Goal: Complete application form: Complete application form

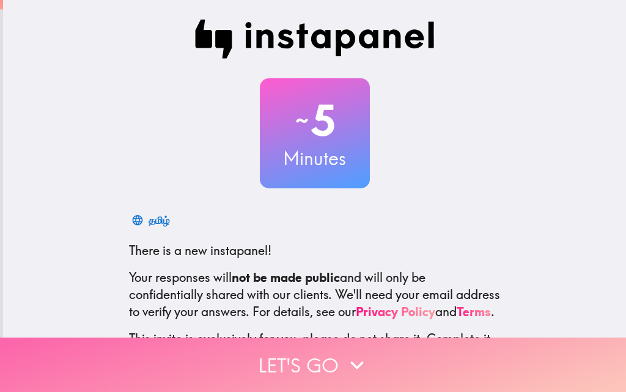
click at [289, 356] on button "Let's go" at bounding box center [313, 365] width 626 height 54
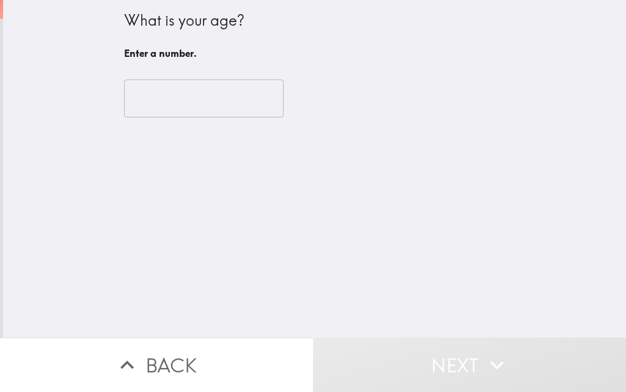
click at [233, 113] on input "number" at bounding box center [204, 98] width 160 height 38
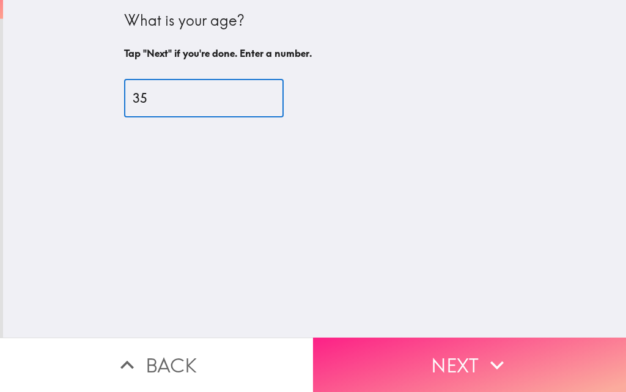
type input "35"
click at [419, 348] on button "Next" at bounding box center [469, 365] width 313 height 54
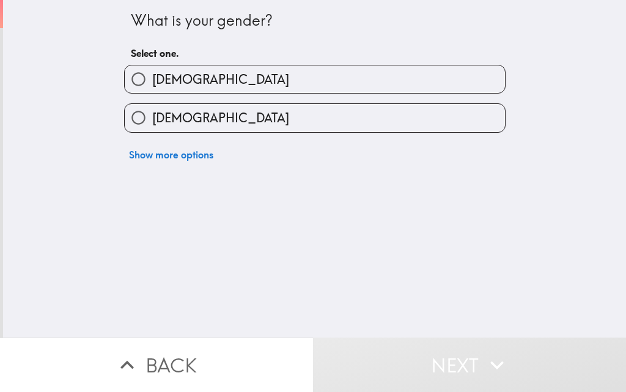
click at [179, 79] on label "[DEMOGRAPHIC_DATA]" at bounding box center [315, 79] width 380 height 28
click at [152, 79] on input "[DEMOGRAPHIC_DATA]" at bounding box center [139, 79] width 28 height 28
radio input "true"
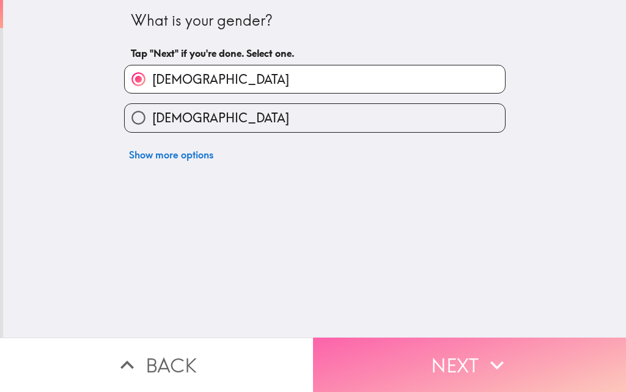
click at [448, 348] on button "Next" at bounding box center [469, 365] width 313 height 54
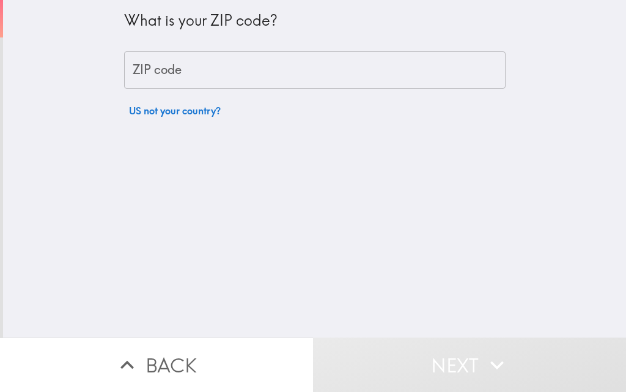
click at [174, 74] on input "ZIP code" at bounding box center [315, 70] width 382 height 38
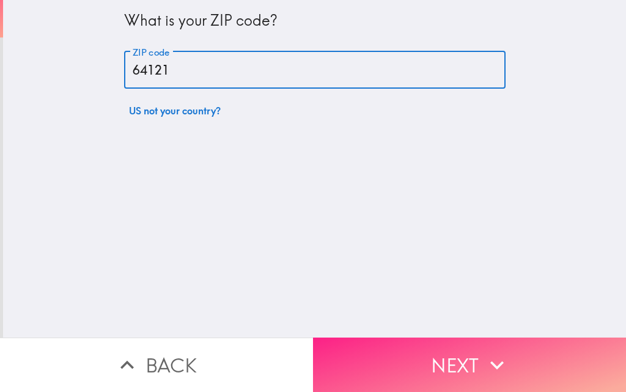
type input "64121"
click at [362, 351] on button "Next" at bounding box center [469, 365] width 313 height 54
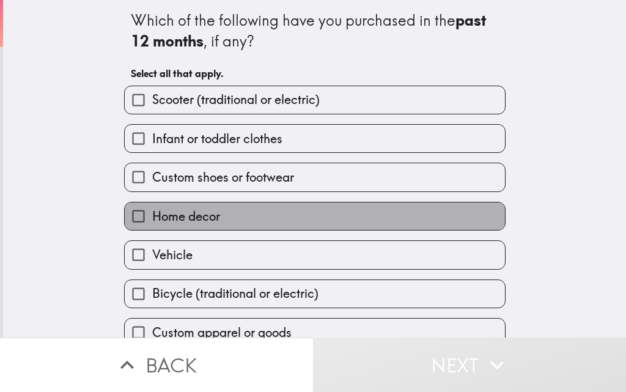
click at [179, 213] on span "Home decor" at bounding box center [186, 216] width 68 height 17
click at [152, 213] on input "Home decor" at bounding box center [139, 216] width 28 height 28
checkbox input "true"
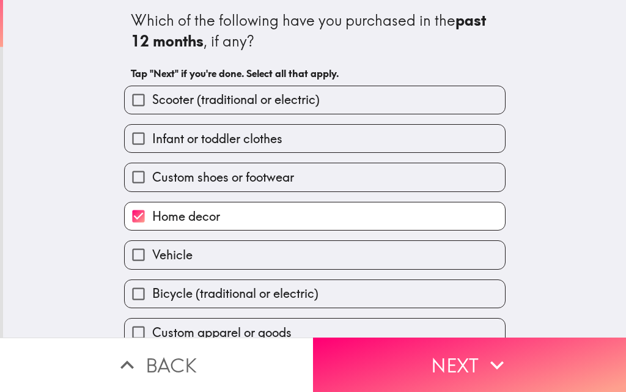
scroll to position [57, 0]
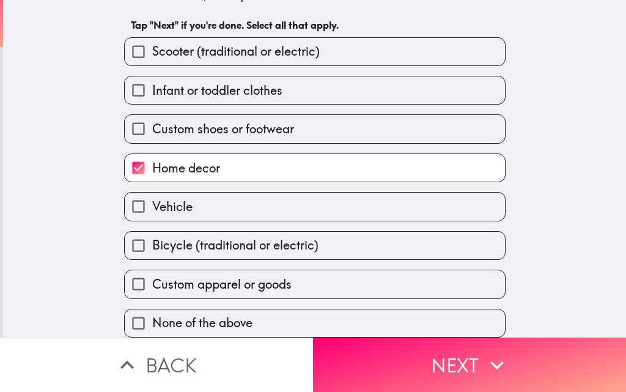
click at [185, 276] on span "Custom apparel or goods" at bounding box center [221, 284] width 139 height 17
click at [152, 271] on input "Custom apparel or goods" at bounding box center [139, 284] width 28 height 28
checkbox input "true"
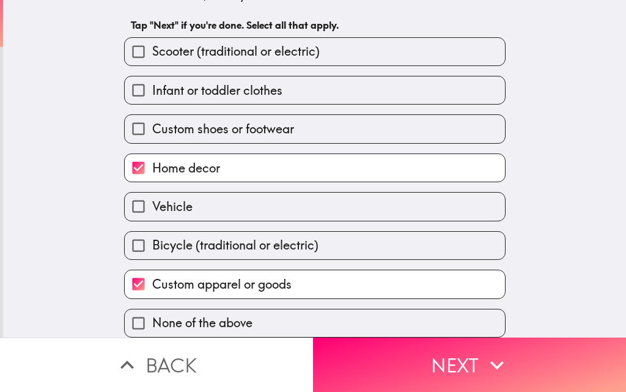
scroll to position [0, 0]
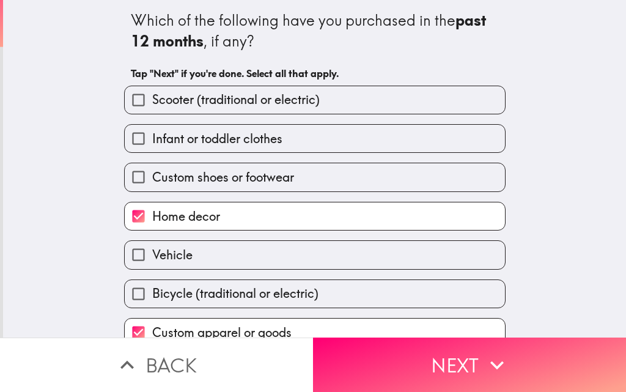
click at [194, 180] on span "Custom shoes or footwear" at bounding box center [223, 177] width 142 height 17
click at [152, 180] on input "Custom shoes or footwear" at bounding box center [139, 177] width 28 height 28
checkbox input "true"
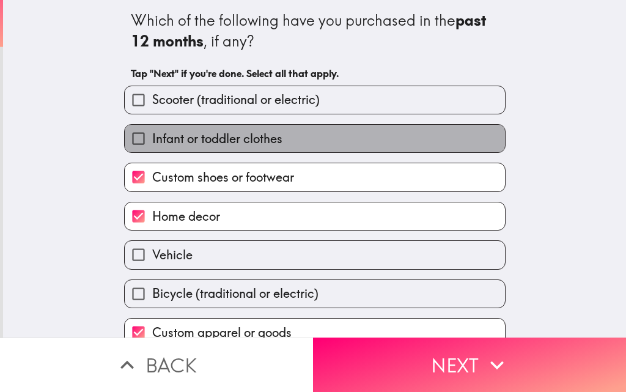
click at [189, 143] on span "Infant or toddler clothes" at bounding box center [217, 138] width 130 height 17
click at [152, 143] on input "Infant or toddler clothes" at bounding box center [139, 139] width 28 height 28
checkbox input "true"
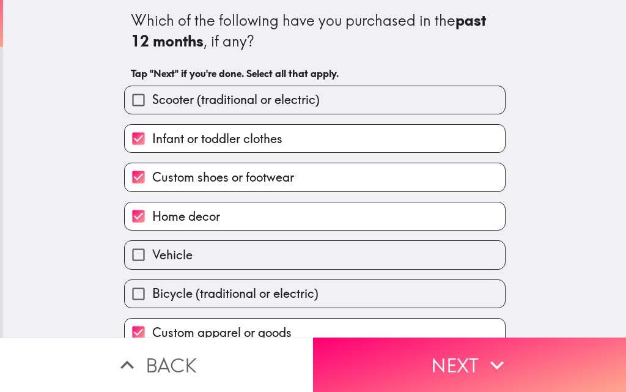
scroll to position [57, 0]
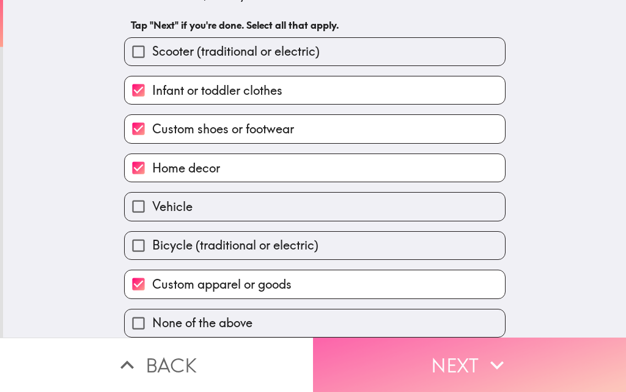
click at [377, 345] on button "Next" at bounding box center [469, 365] width 313 height 54
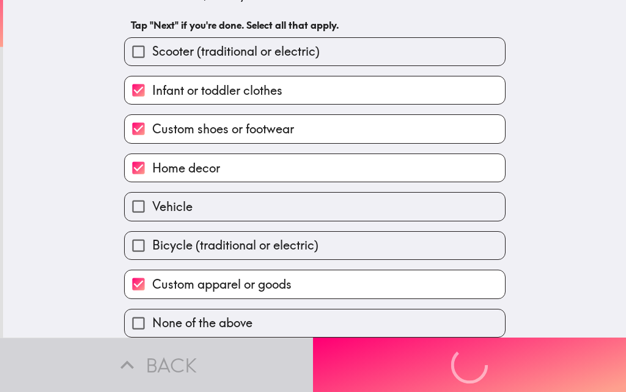
scroll to position [0, 0]
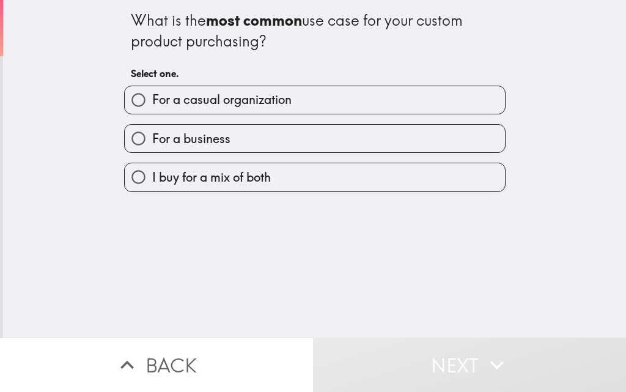
click at [227, 103] on span "For a casual organization" at bounding box center [221, 99] width 139 height 17
click at [152, 103] on input "For a casual organization" at bounding box center [139, 100] width 28 height 28
radio input "true"
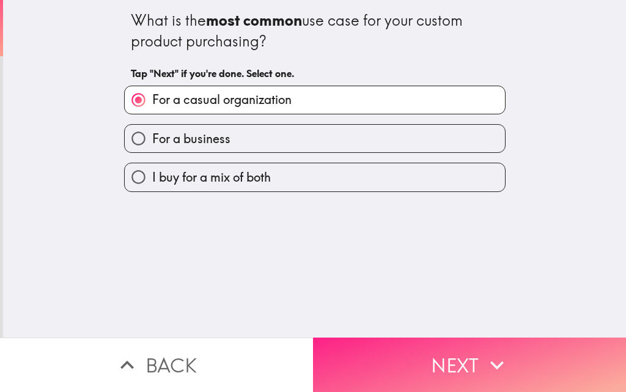
click at [366, 345] on button "Next" at bounding box center [469, 365] width 313 height 54
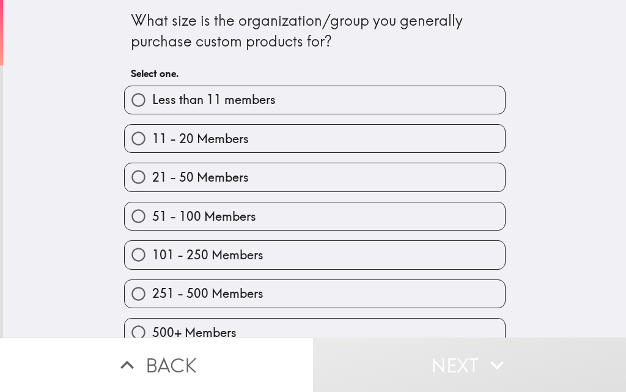
click at [201, 229] on label "51 - 100 Members" at bounding box center [315, 216] width 380 height 28
click at [152, 229] on input "51 - 100 Members" at bounding box center [139, 216] width 28 height 28
radio input "true"
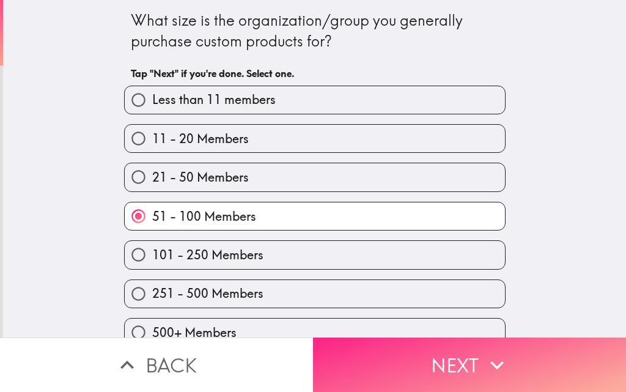
click at [327, 367] on button "Next" at bounding box center [469, 365] width 313 height 54
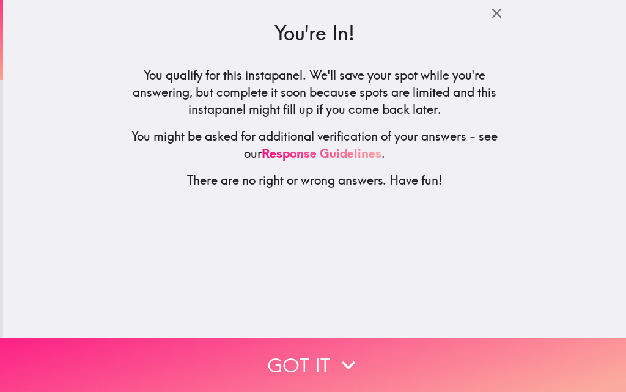
click at [338, 356] on icon "button" at bounding box center [348, 365] width 27 height 27
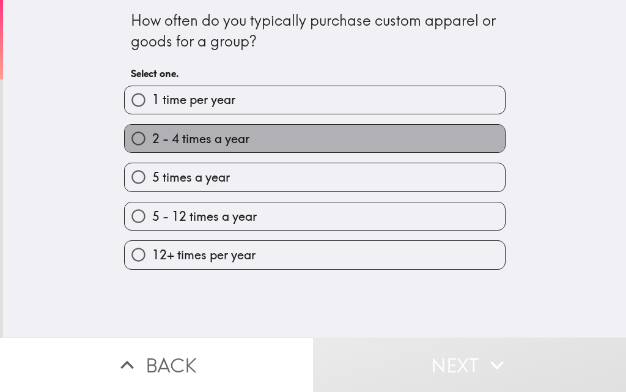
click at [168, 132] on span "2 - 4 times a year" at bounding box center [200, 138] width 97 height 17
click at [152, 132] on input "2 - 4 times a year" at bounding box center [139, 139] width 28 height 28
radio input "true"
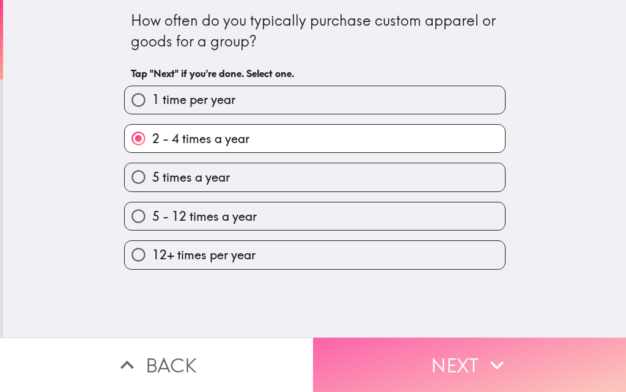
click at [337, 338] on button "Next" at bounding box center [469, 365] width 313 height 54
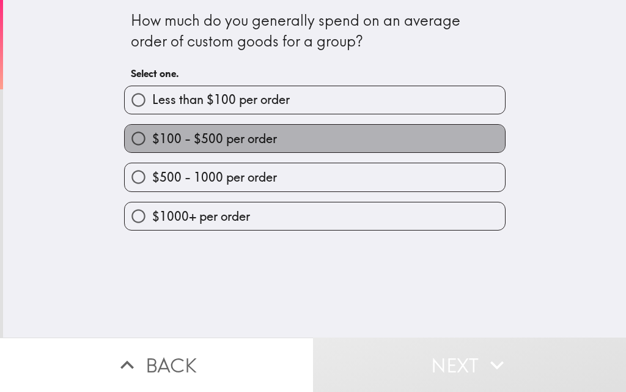
click at [266, 141] on span "$100 - $500 per order" at bounding box center [214, 138] width 125 height 17
click at [152, 141] on input "$100 - $500 per order" at bounding box center [139, 139] width 28 height 28
radio input "true"
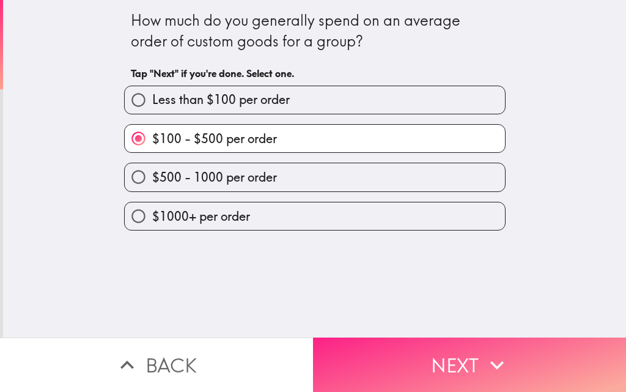
click at [352, 358] on button "Next" at bounding box center [469, 365] width 313 height 54
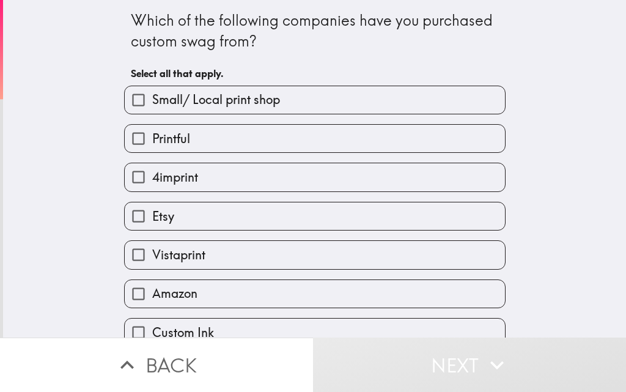
click at [284, 300] on label "Amazon" at bounding box center [315, 294] width 380 height 28
click at [152, 300] on input "Amazon" at bounding box center [139, 294] width 28 height 28
checkbox input "true"
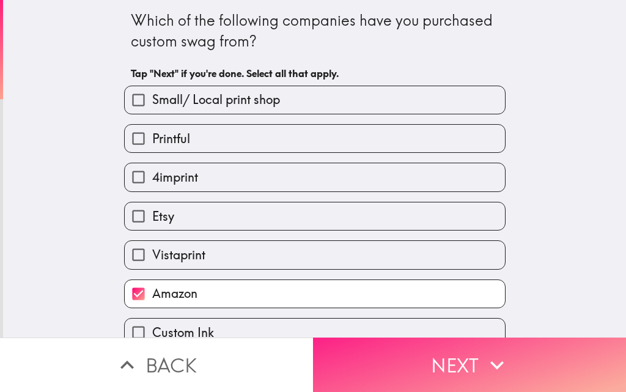
click at [348, 350] on button "Next" at bounding box center [469, 365] width 313 height 54
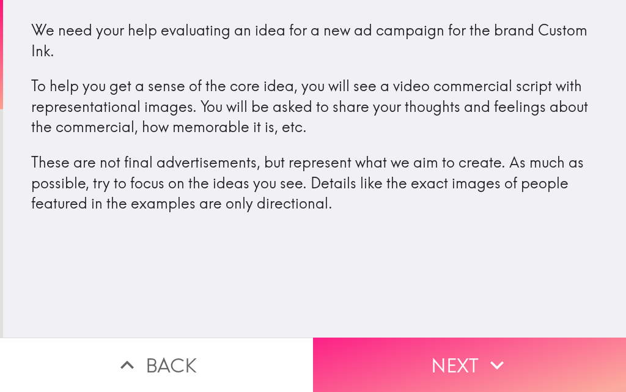
click at [367, 366] on button "Next" at bounding box center [469, 365] width 313 height 54
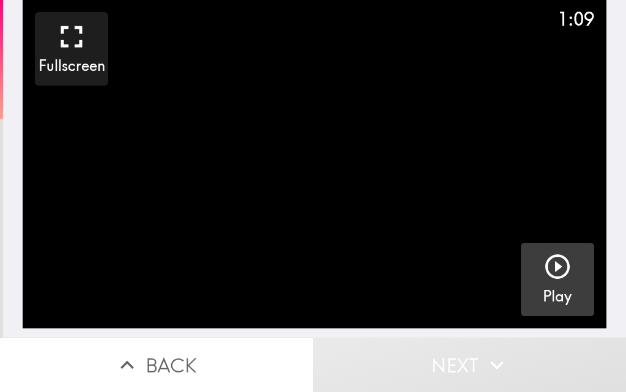
click at [556, 287] on h5 "Play" at bounding box center [557, 296] width 29 height 21
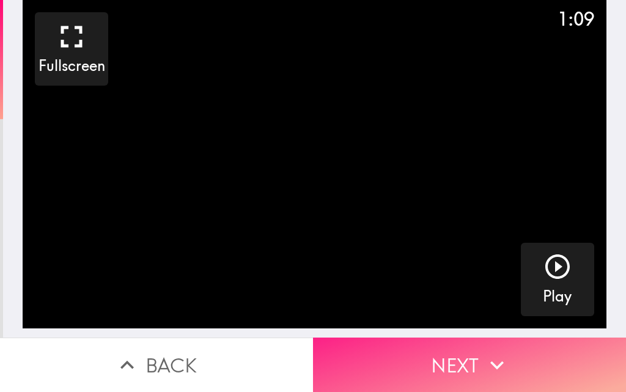
click at [346, 365] on button "Next" at bounding box center [469, 365] width 313 height 54
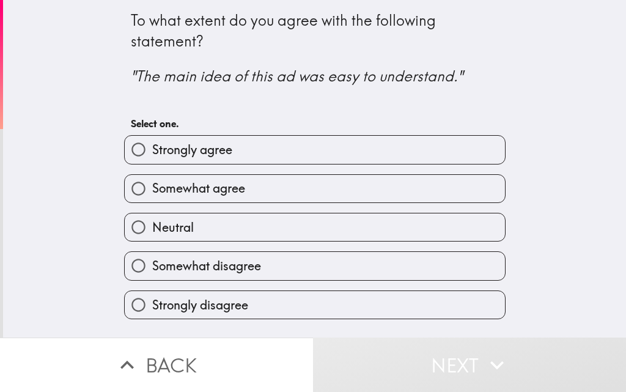
click at [188, 144] on span "Strongly agree" at bounding box center [192, 149] width 80 height 17
click at [152, 144] on input "Strongly agree" at bounding box center [139, 150] width 28 height 28
radio input "true"
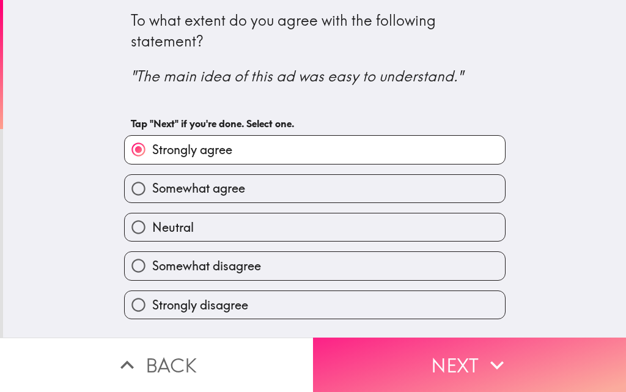
click at [414, 375] on button "Next" at bounding box center [469, 365] width 313 height 54
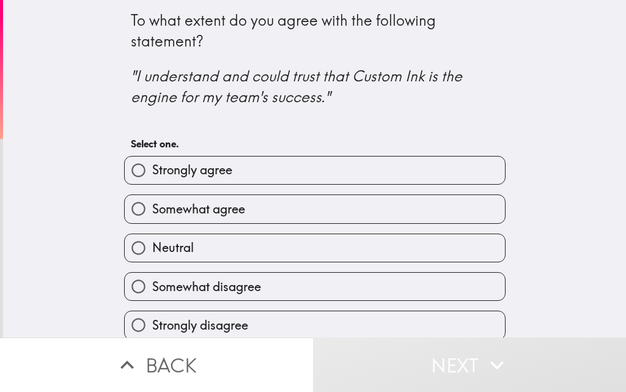
click at [186, 203] on span "Somewhat agree" at bounding box center [198, 209] width 93 height 17
click at [152, 203] on input "Somewhat agree" at bounding box center [139, 209] width 28 height 28
radio input "true"
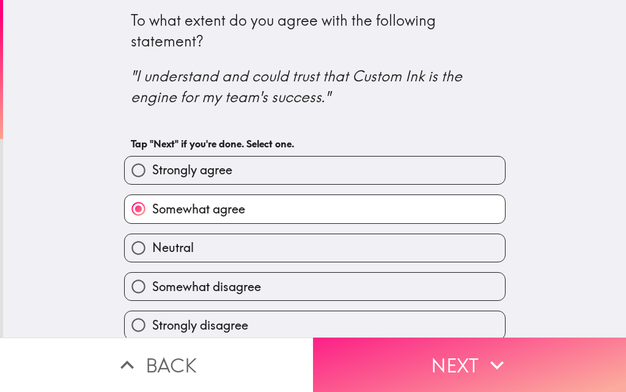
click at [327, 345] on button "Next" at bounding box center [469, 365] width 313 height 54
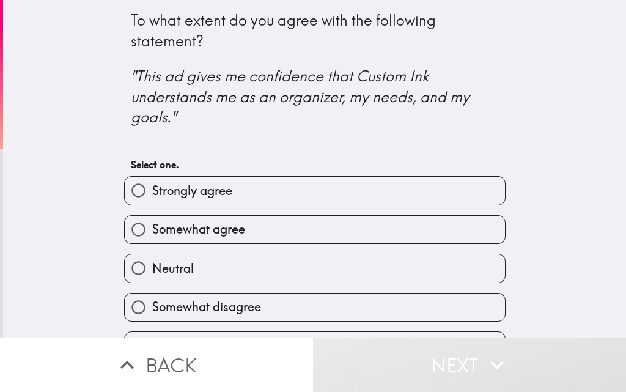
click at [196, 192] on span "Strongly agree" at bounding box center [192, 190] width 80 height 17
click at [152, 192] on input "Strongly agree" at bounding box center [139, 191] width 28 height 28
radio input "true"
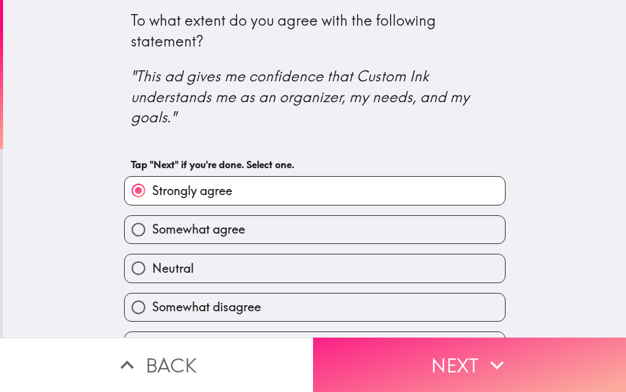
click at [349, 339] on button "Next" at bounding box center [469, 365] width 313 height 54
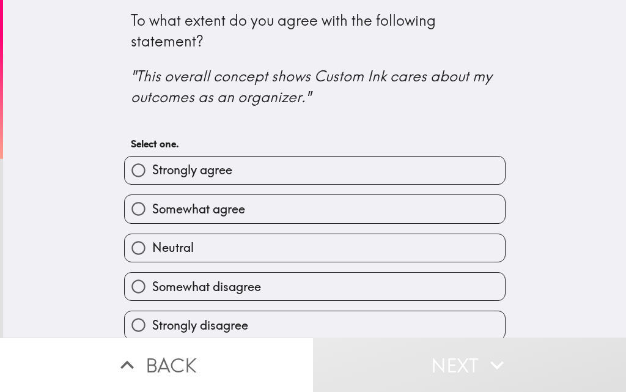
click at [203, 215] on span "Somewhat agree" at bounding box center [198, 209] width 93 height 17
click at [152, 215] on input "Somewhat agree" at bounding box center [139, 209] width 28 height 28
radio input "true"
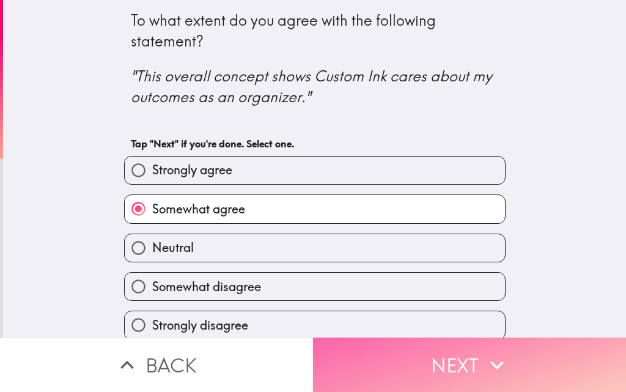
click at [377, 345] on button "Next" at bounding box center [469, 365] width 313 height 54
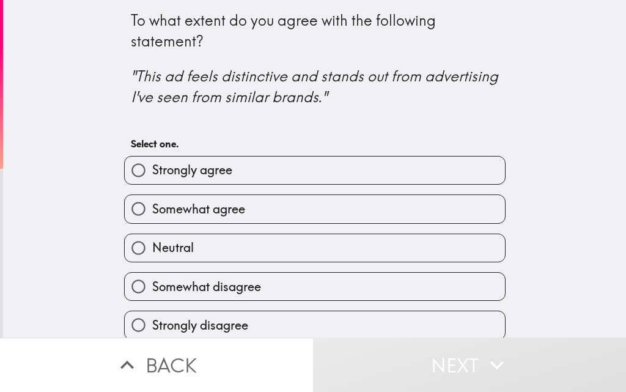
click at [235, 164] on label "Strongly agree" at bounding box center [315, 171] width 380 height 28
click at [152, 164] on input "Strongly agree" at bounding box center [139, 171] width 28 height 28
radio input "true"
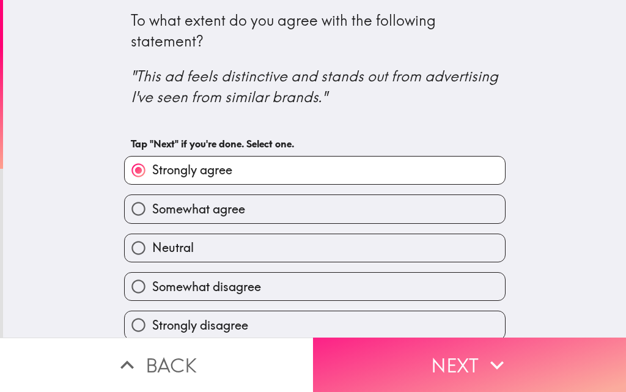
click at [401, 339] on button "Next" at bounding box center [469, 365] width 313 height 54
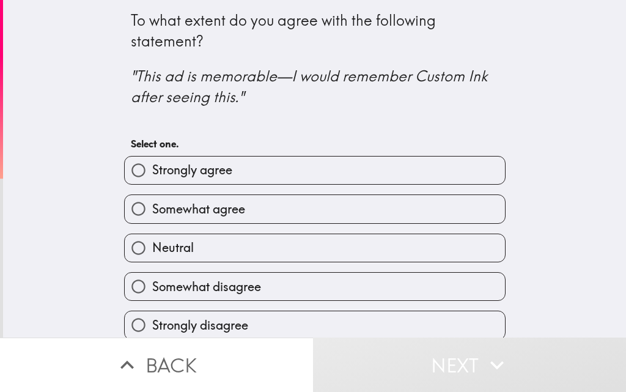
click at [210, 220] on label "Somewhat agree" at bounding box center [315, 209] width 380 height 28
click at [152, 220] on input "Somewhat agree" at bounding box center [139, 209] width 28 height 28
radio input "true"
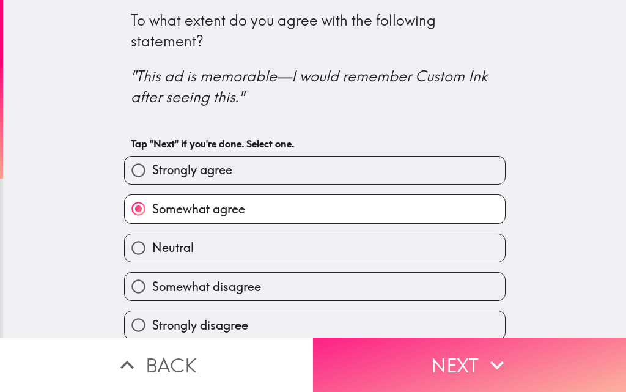
click at [324, 338] on button "Next" at bounding box center [469, 365] width 313 height 54
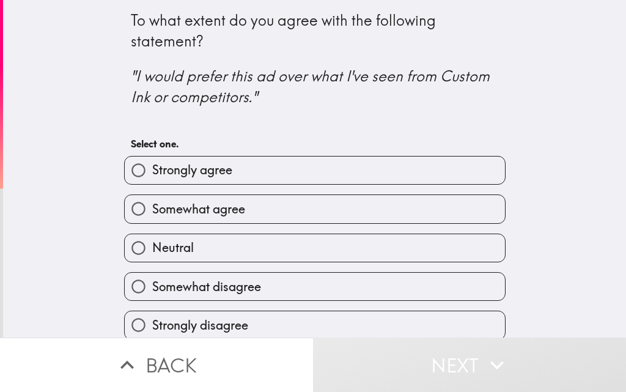
click at [202, 203] on span "Somewhat agree" at bounding box center [198, 209] width 93 height 17
click at [152, 203] on input "Somewhat agree" at bounding box center [139, 209] width 28 height 28
radio input "true"
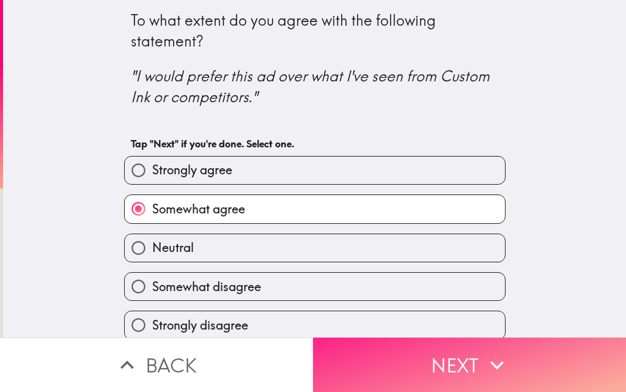
click at [387, 361] on button "Next" at bounding box center [469, 365] width 313 height 54
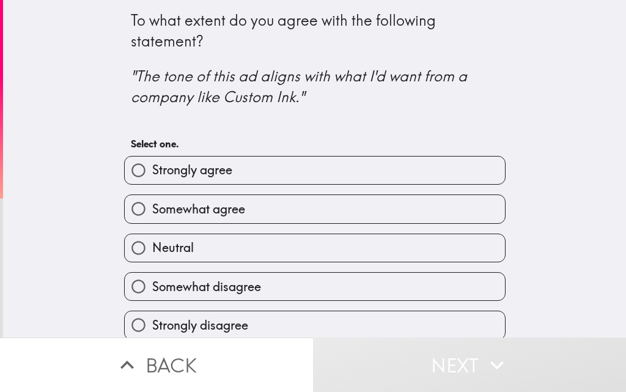
click at [180, 169] on span "Strongly agree" at bounding box center [192, 169] width 80 height 17
click at [152, 169] on input "Strongly agree" at bounding box center [139, 171] width 28 height 28
radio input "true"
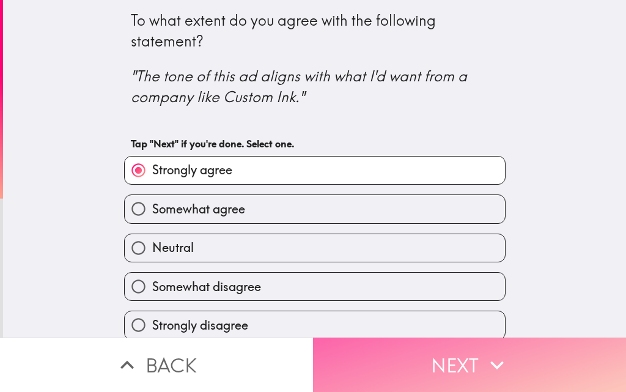
click at [352, 361] on button "Next" at bounding box center [469, 365] width 313 height 54
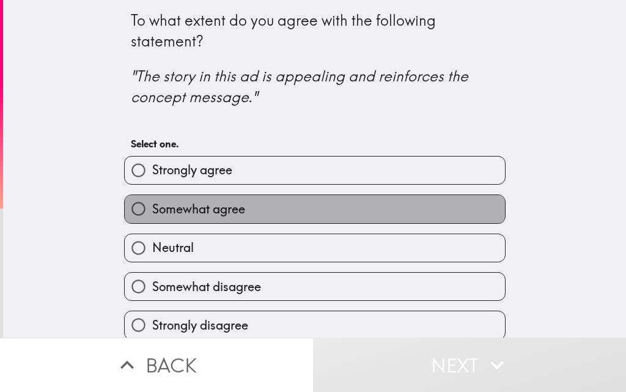
click at [216, 210] on span "Somewhat agree" at bounding box center [198, 209] width 93 height 17
click at [152, 210] on input "Somewhat agree" at bounding box center [139, 209] width 28 height 28
radio input "true"
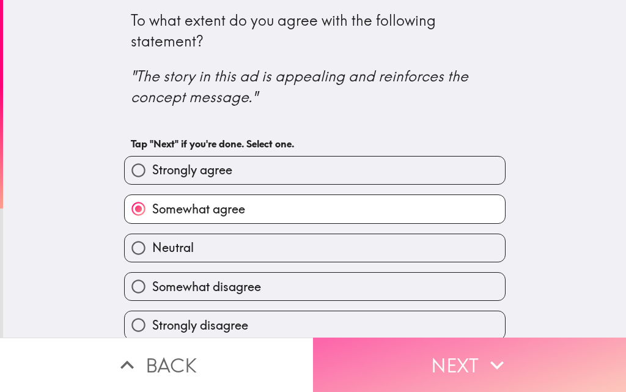
click at [341, 341] on button "Next" at bounding box center [469, 365] width 313 height 54
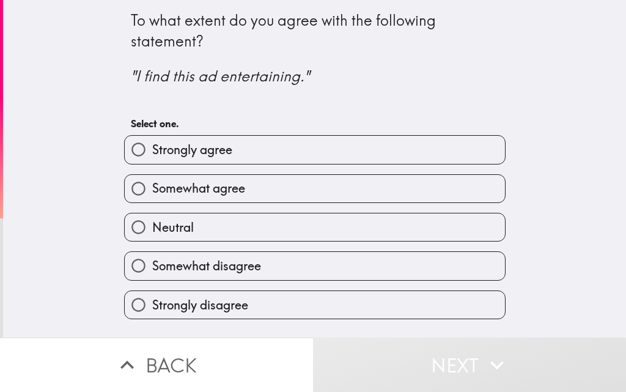
click at [163, 154] on span "Strongly agree" at bounding box center [192, 149] width 80 height 17
click at [152, 154] on input "Strongly agree" at bounding box center [139, 150] width 28 height 28
radio input "true"
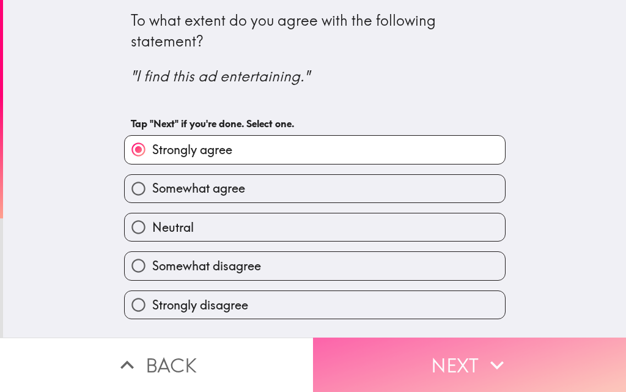
click at [356, 339] on button "Next" at bounding box center [469, 365] width 313 height 54
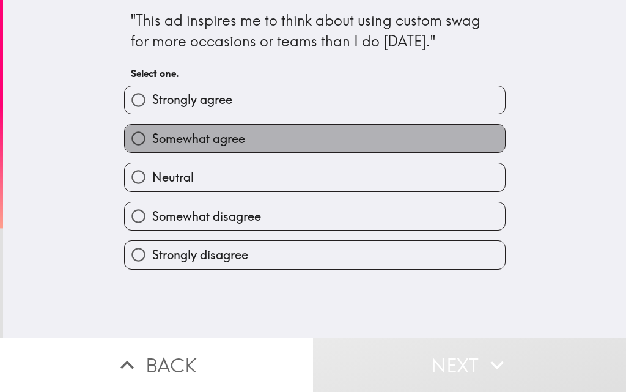
click at [193, 141] on span "Somewhat agree" at bounding box center [198, 138] width 93 height 17
click at [152, 141] on input "Somewhat agree" at bounding box center [139, 139] width 28 height 28
radio input "true"
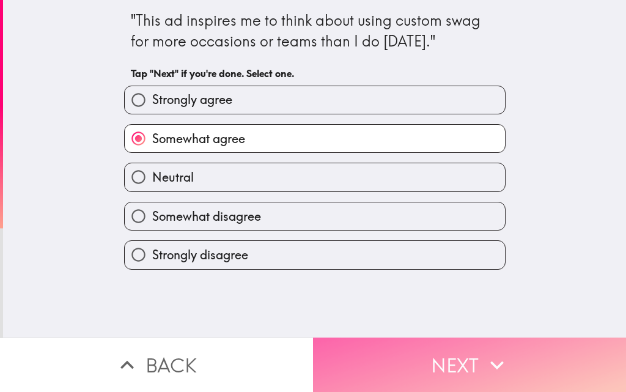
click at [349, 358] on button "Next" at bounding box center [469, 365] width 313 height 54
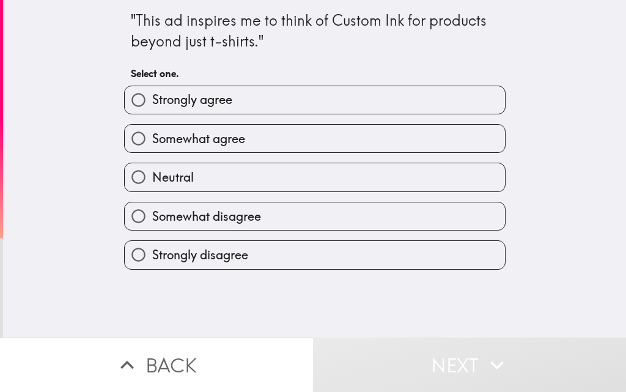
click at [182, 134] on span "Somewhat agree" at bounding box center [198, 138] width 93 height 17
click at [152, 134] on input "Somewhat agree" at bounding box center [139, 139] width 28 height 28
radio input "true"
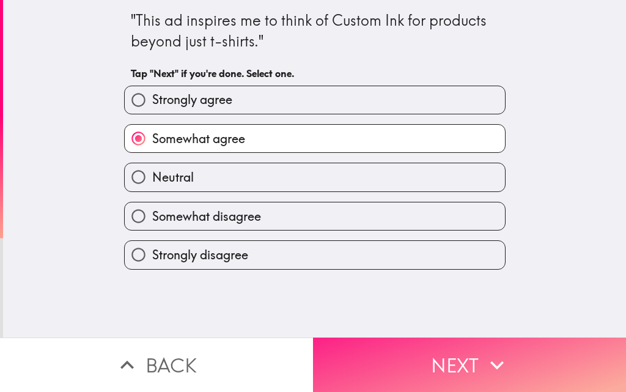
click at [358, 352] on button "Next" at bounding box center [469, 365] width 313 height 54
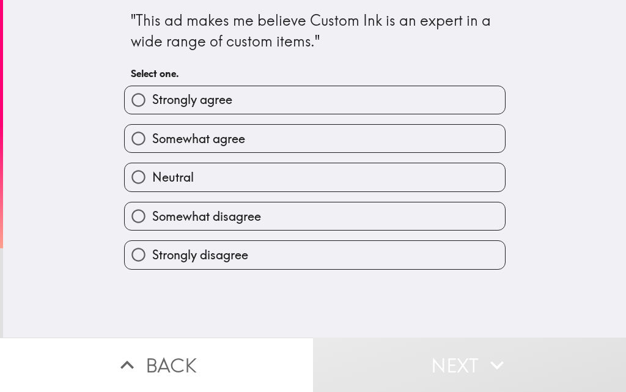
click at [159, 142] on span "Somewhat agree" at bounding box center [198, 138] width 93 height 17
click at [152, 142] on input "Somewhat agree" at bounding box center [139, 139] width 28 height 28
radio input "true"
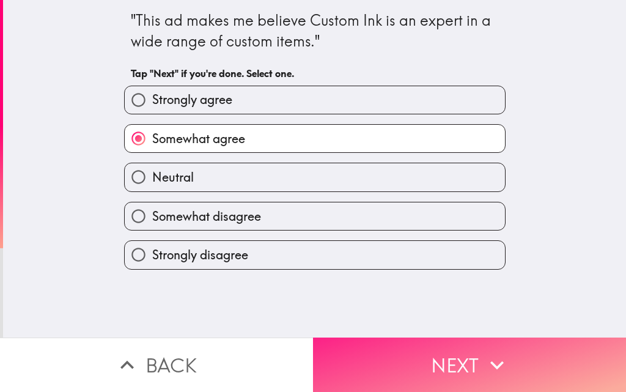
click at [381, 340] on button "Next" at bounding box center [469, 365] width 313 height 54
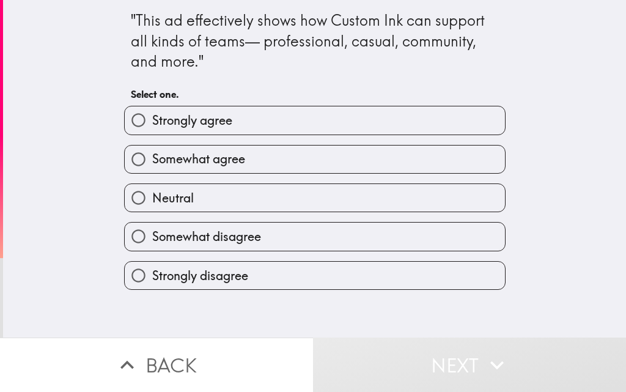
click at [172, 159] on span "Somewhat agree" at bounding box center [198, 158] width 93 height 17
click at [152, 159] on input "Somewhat agree" at bounding box center [139, 160] width 28 height 28
radio input "true"
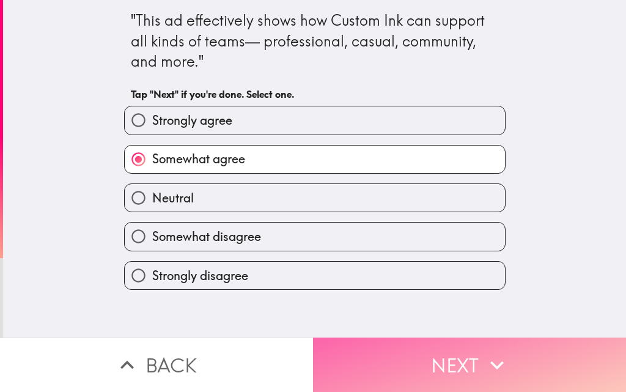
click at [320, 338] on button "Next" at bounding box center [469, 365] width 313 height 54
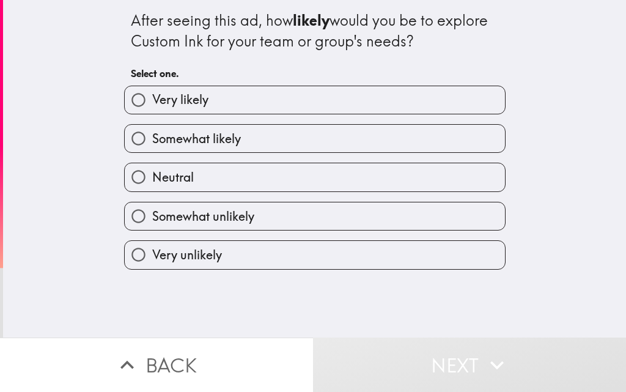
click at [152, 134] on span "Somewhat likely" at bounding box center [196, 138] width 89 height 17
click at [152, 134] on input "Somewhat likely" at bounding box center [139, 139] width 28 height 28
radio input "true"
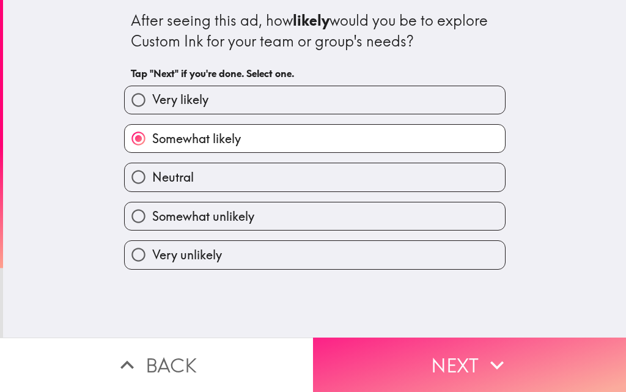
click at [403, 352] on button "Next" at bounding box center [469, 365] width 313 height 54
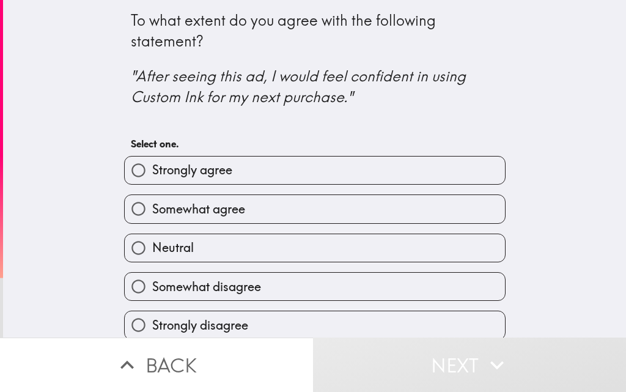
click at [159, 205] on span "Somewhat agree" at bounding box center [198, 209] width 93 height 17
click at [152, 205] on input "Somewhat agree" at bounding box center [139, 209] width 28 height 28
radio input "true"
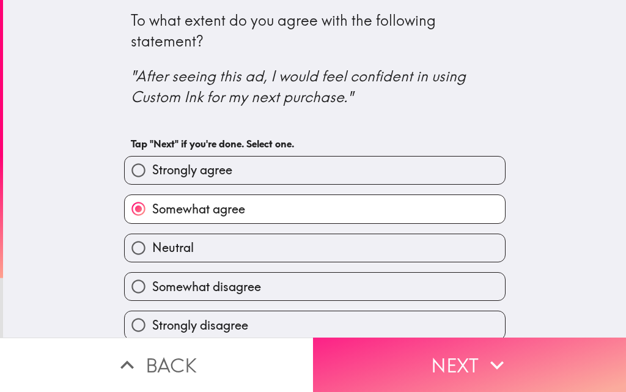
click at [382, 363] on button "Next" at bounding box center [469, 365] width 313 height 54
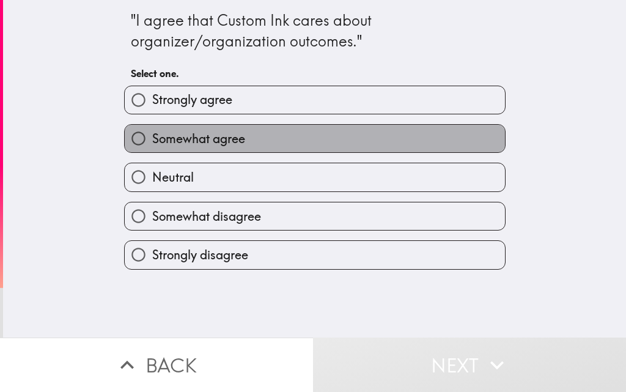
click at [173, 135] on span "Somewhat agree" at bounding box center [198, 138] width 93 height 17
click at [152, 135] on input "Somewhat agree" at bounding box center [139, 139] width 28 height 28
radio input "true"
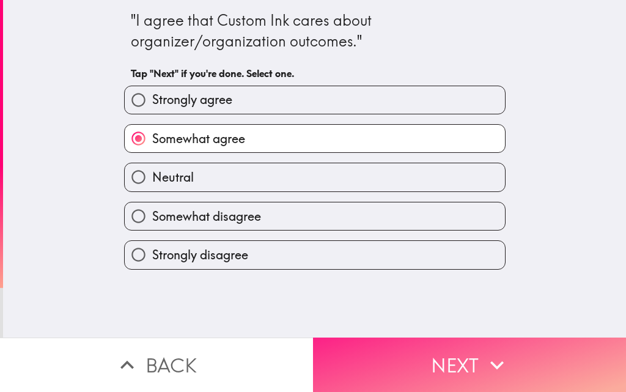
click at [368, 360] on button "Next" at bounding box center [469, 365] width 313 height 54
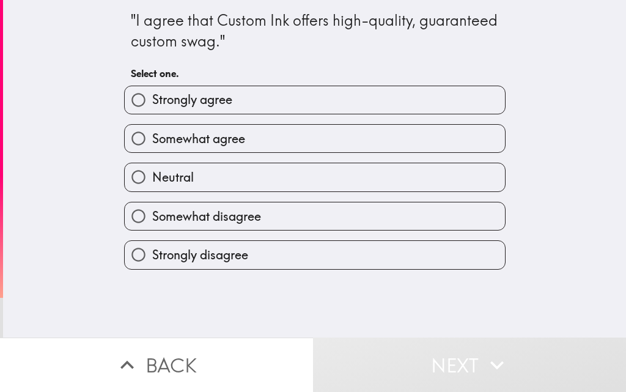
click at [164, 102] on span "Strongly agree" at bounding box center [192, 99] width 80 height 17
click at [152, 102] on input "Strongly agree" at bounding box center [139, 100] width 28 height 28
radio input "true"
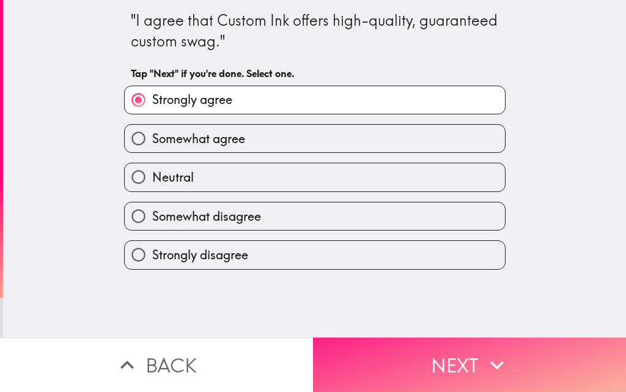
click at [336, 355] on button "Next" at bounding box center [469, 365] width 313 height 54
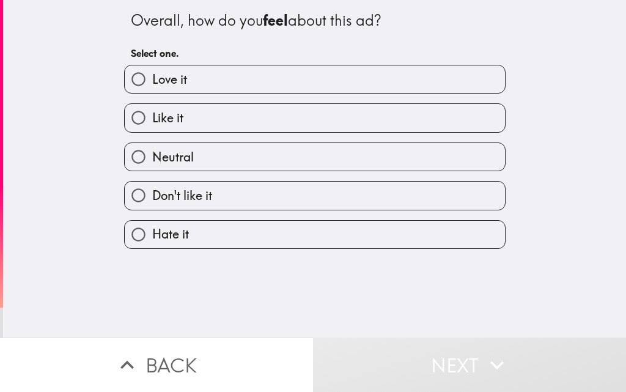
click at [197, 78] on label "Love it" at bounding box center [315, 79] width 380 height 28
click at [152, 78] on input "Love it" at bounding box center [139, 79] width 28 height 28
radio input "true"
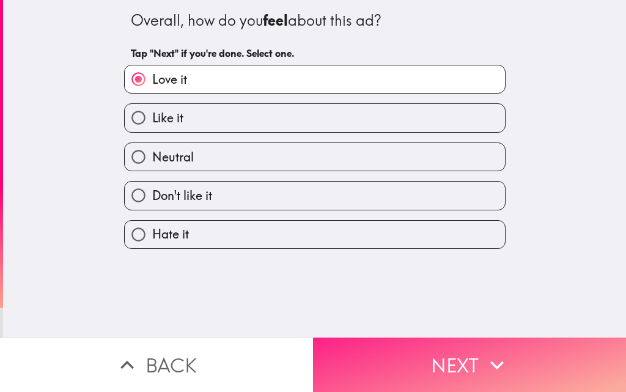
click at [342, 338] on button "Next" at bounding box center [469, 365] width 313 height 54
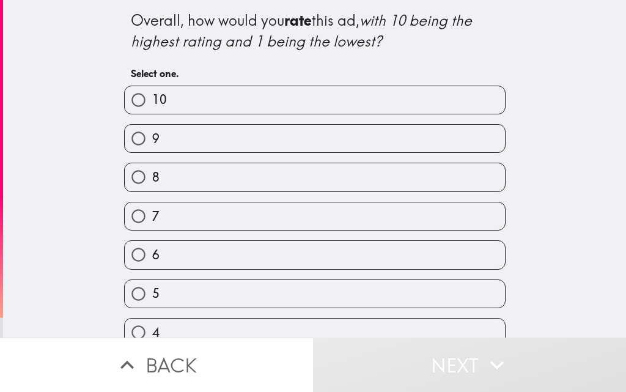
click at [172, 99] on label "10" at bounding box center [315, 100] width 380 height 28
click at [152, 99] on input "10" at bounding box center [139, 100] width 28 height 28
radio input "true"
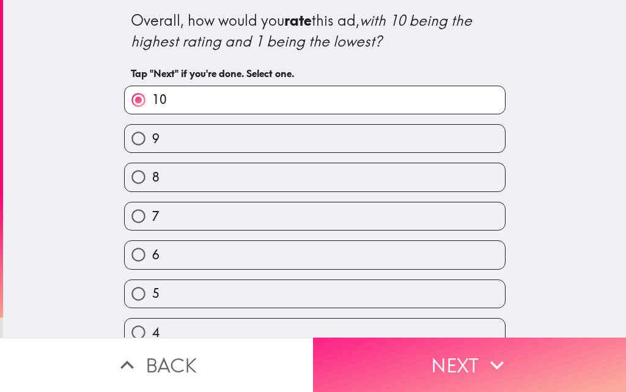
click at [391, 374] on button "Next" at bounding box center [469, 365] width 313 height 54
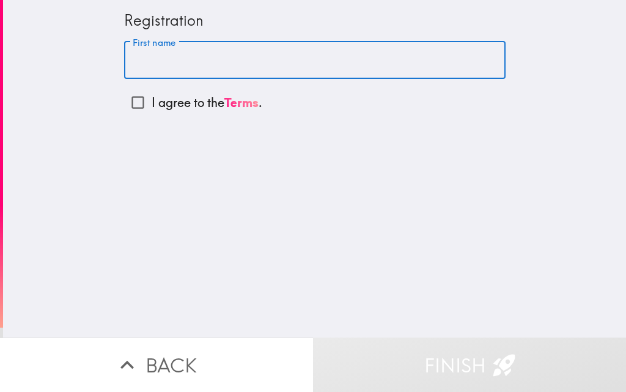
click at [203, 51] on input "First name" at bounding box center [315, 61] width 382 height 38
paste input "[PERSON_NAME]"
type input "[PERSON_NAME]"
click at [127, 99] on input "I agree to the Terms ." at bounding box center [138, 103] width 28 height 28
checkbox input "true"
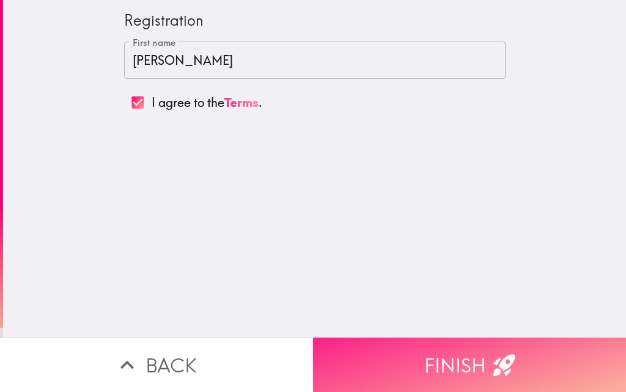
click at [364, 349] on button "Finish" at bounding box center [469, 365] width 313 height 54
